Goal: Understand process/instructions: Understand process/instructions

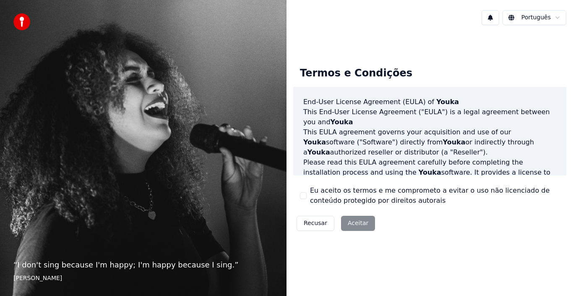
click at [544, 16] on html "“ I don't sing because I'm happy; I'm happy because I sing. ” [PERSON_NAME] Ter…" at bounding box center [286, 148] width 573 height 296
click at [540, 16] on html "“ I don't sing because I'm happy; I'm happy because I sing. ” [PERSON_NAME] Ter…" at bounding box center [286, 148] width 573 height 296
click at [561, 16] on html "“ I don't sing because I'm happy; I'm happy because I sing. ” [PERSON_NAME] Ter…" at bounding box center [286, 148] width 573 height 296
click at [351, 224] on html "“ I don't sing because I'm happy; I'm happy because I sing. ” [PERSON_NAME] Ter…" at bounding box center [286, 148] width 573 height 296
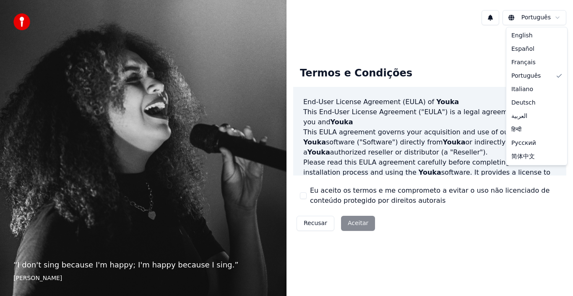
click at [351, 224] on html "“ I don't sing because I'm happy; I'm happy because I sing. ” [PERSON_NAME] Ter…" at bounding box center [286, 148] width 573 height 296
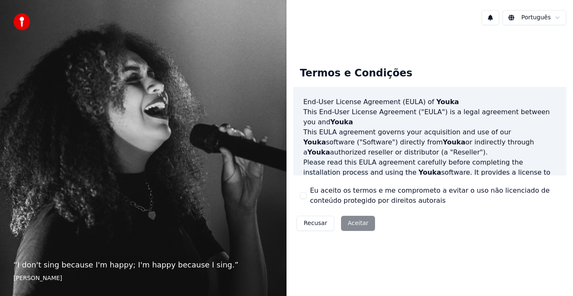
click at [351, 224] on div "Recusar Aceitar" at bounding box center [335, 223] width 85 height 22
click at [556, 18] on html "“ I don't sing because I'm happy; I'm happy because I sing. ” [PERSON_NAME] Ter…" at bounding box center [286, 148] width 573 height 296
click at [316, 224] on button "Recusar" at bounding box center [315, 223] width 38 height 15
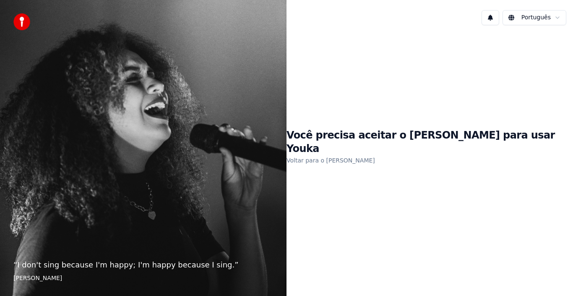
click at [492, 16] on button at bounding box center [490, 17] width 18 height 15
click at [480, 70] on div "Você precisa aceitar o [PERSON_NAME] para usar Youka Voltar para o [PERSON_NAME]" at bounding box center [429, 147] width 286 height 230
click at [362, 155] on link "Voltar para o [PERSON_NAME]" at bounding box center [330, 159] width 88 height 13
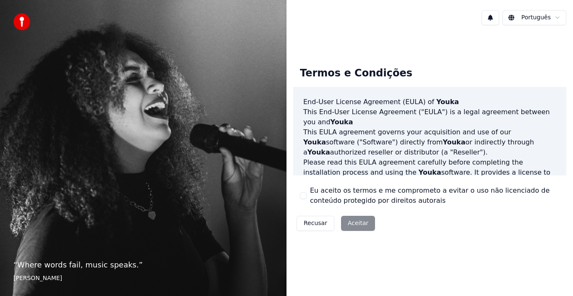
click at [356, 224] on div "Recusar Aceitar" at bounding box center [335, 223] width 85 height 22
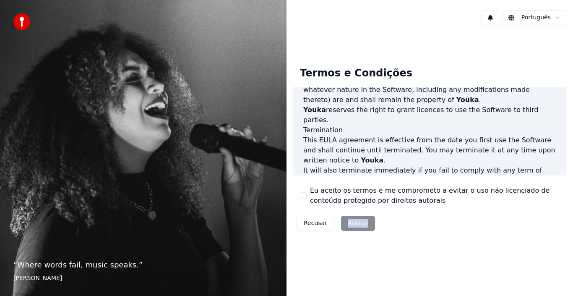
scroll to position [575, 0]
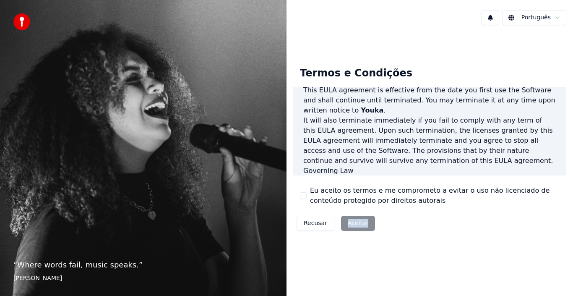
click at [359, 221] on div "Recusar Aceitar" at bounding box center [335, 223] width 85 height 22
click at [24, 22] on img at bounding box center [21, 21] width 17 height 17
click at [356, 225] on div "Recusar Aceitar" at bounding box center [335, 223] width 85 height 22
click at [319, 222] on button "Recusar" at bounding box center [315, 223] width 38 height 15
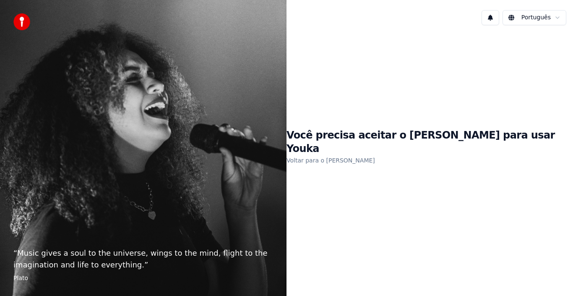
click at [375, 153] on link "Voltar para o [PERSON_NAME]" at bounding box center [330, 159] width 88 height 13
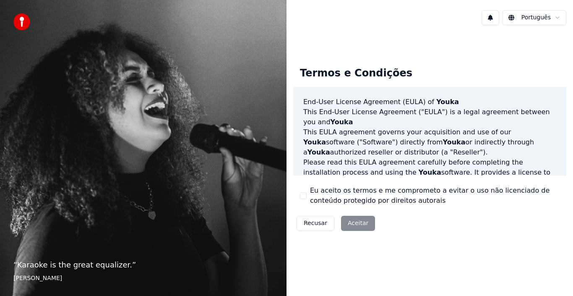
click at [355, 221] on div "Recusar Aceitar" at bounding box center [335, 223] width 85 height 22
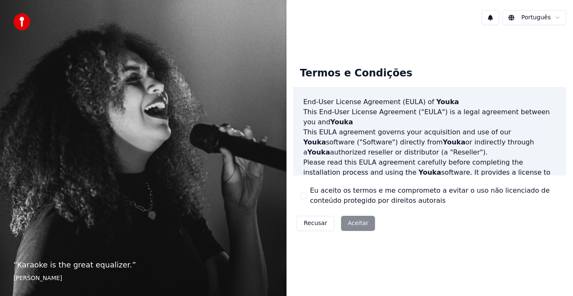
click at [566, 159] on div "Termos e Condições End-User License Agreement ([PERSON_NAME]) of Youka This End…" at bounding box center [429, 146] width 286 height 187
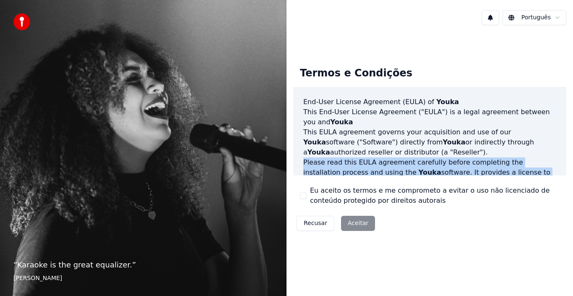
click at [566, 159] on div "Termos e Condições End-User License Agreement ([PERSON_NAME]) of Youka This End…" at bounding box center [429, 146] width 286 height 187
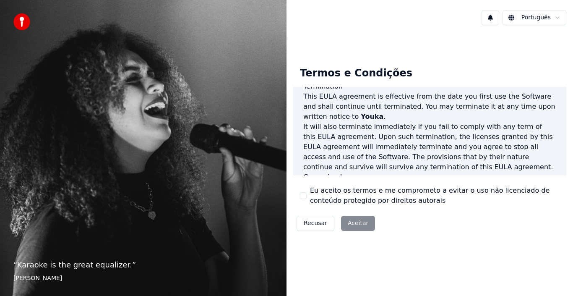
scroll to position [575, 0]
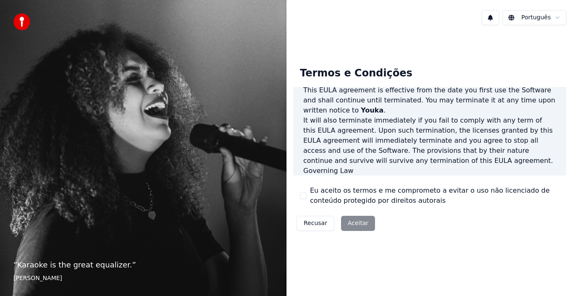
click at [466, 213] on div "Termos e Condições End-User License Agreement ([PERSON_NAME]) of Youka This End…" at bounding box center [429, 147] width 273 height 174
click at [467, 255] on div "Termos e Condições End-User License Agreement ([PERSON_NAME]) of Youka This End…" at bounding box center [429, 147] width 286 height 230
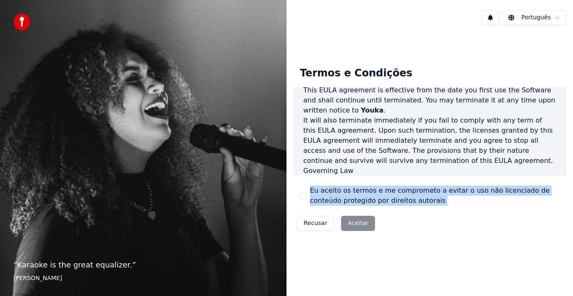
click at [467, 255] on div "Termos e Condições End-User License Agreement ([PERSON_NAME]) of Youka This End…" at bounding box center [429, 147] width 286 height 230
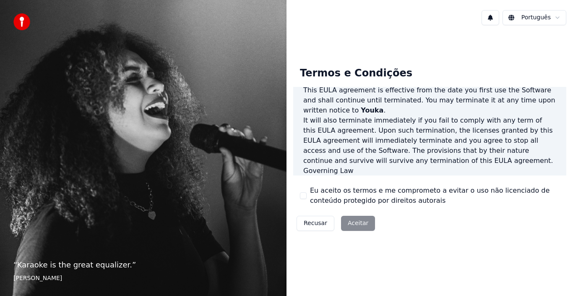
click at [359, 226] on div "Recusar Aceitar" at bounding box center [335, 223] width 85 height 22
click at [358, 222] on div "Recusar Aceitar" at bounding box center [335, 223] width 85 height 22
click at [329, 194] on label "Eu aceito os termos e me comprometo a evitar o uso não licenciado de conteúdo p…" at bounding box center [434, 195] width 249 height 20
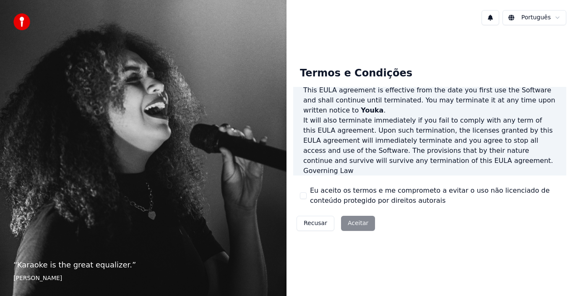
click at [307, 194] on button "Eu aceito os termos e me comprometo a evitar o uso não licenciado de conteúdo p…" at bounding box center [303, 195] width 7 height 7
click at [301, 194] on button "Eu aceito os termos e me comprometo a evitar o uso não licenciado de conteúdo p…" at bounding box center [303, 195] width 7 height 7
click at [347, 226] on div "Recusar Aceitar" at bounding box center [335, 223] width 85 height 22
click at [361, 224] on div "Recusar Aceitar" at bounding box center [335, 223] width 85 height 22
click at [354, 220] on div "Recusar Aceitar" at bounding box center [335, 223] width 85 height 22
